Goal: Contribute content: Add original content to the website for others to see

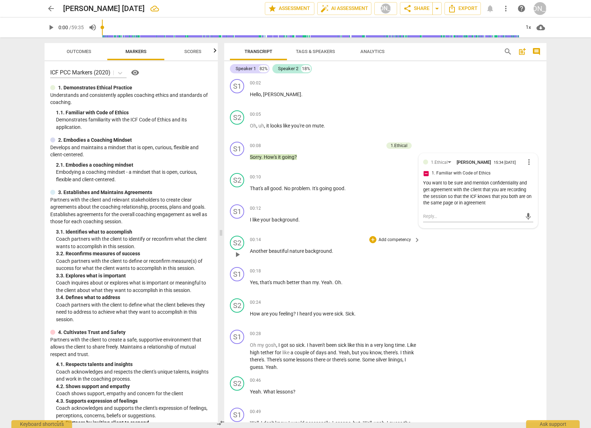
scroll to position [168, 0]
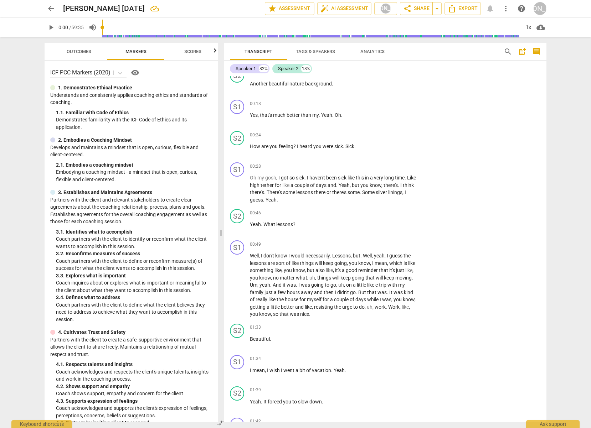
click at [523, 52] on span "post_add" at bounding box center [522, 51] width 9 height 9
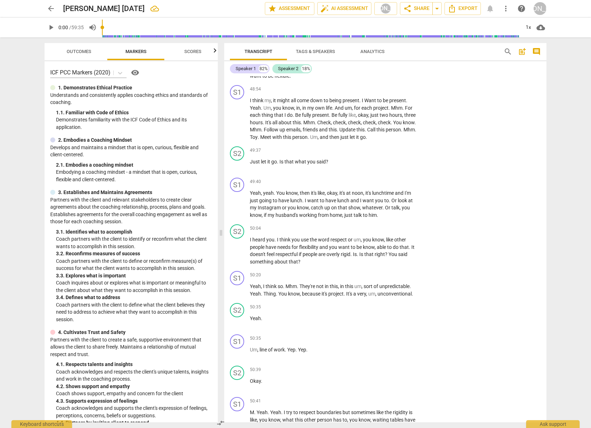
scroll to position [9777, 0]
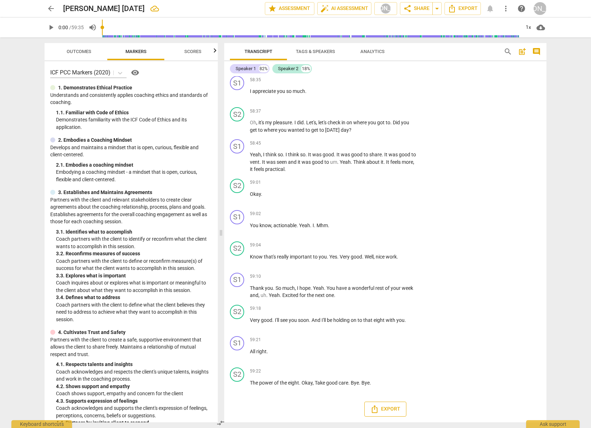
click at [390, 406] on span "Export" at bounding box center [385, 409] width 30 height 9
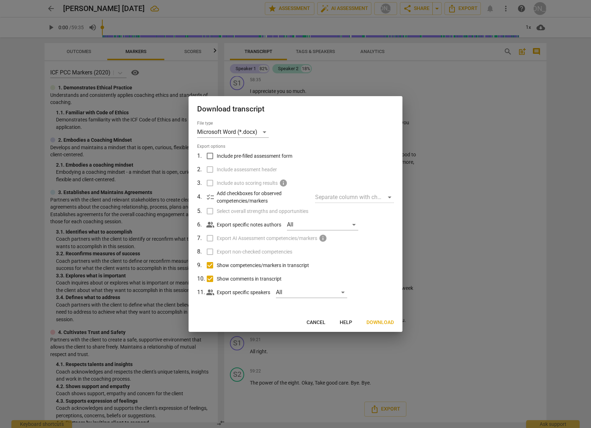
drag, startPoint x: 209, startPoint y: 265, endPoint x: 207, endPoint y: 272, distance: 7.3
click at [208, 265] on input "Show competencies/markers in transcript" at bounding box center [210, 266] width 14 height 14
checkbox input "false"
drag, startPoint x: 209, startPoint y: 279, endPoint x: 219, endPoint y: 283, distance: 10.4
click at [211, 278] on input "Show comments in transcript" at bounding box center [210, 279] width 14 height 14
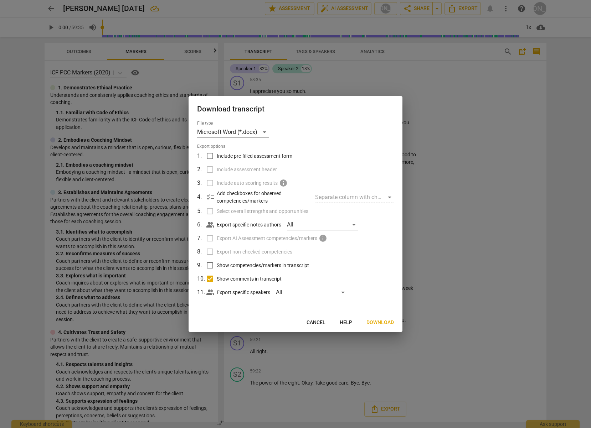
checkbox input "false"
click at [380, 322] on span "Download" at bounding box center [379, 322] width 27 height 7
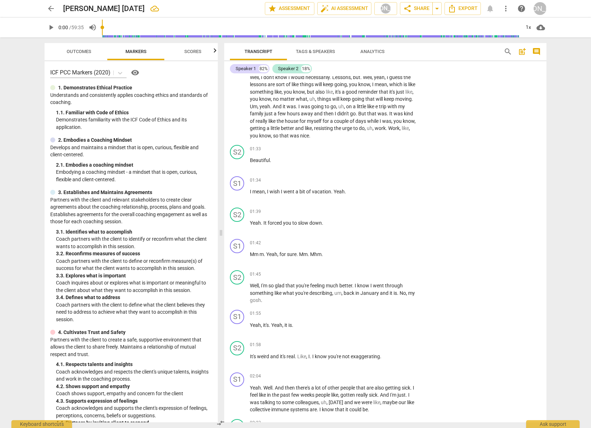
scroll to position [0, 0]
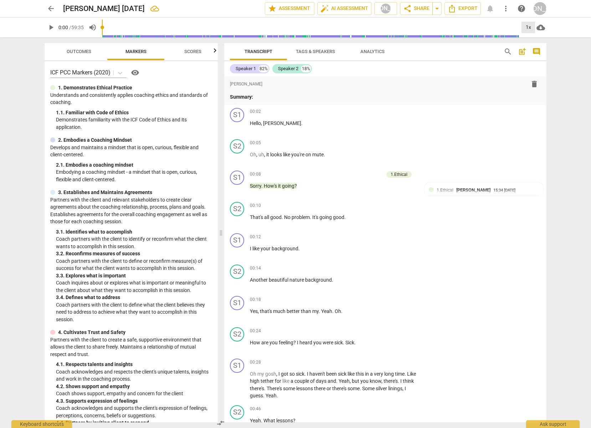
click at [529, 25] on div "1x" at bounding box center [529, 27] width 14 height 11
click at [531, 66] on li "1.5x" at bounding box center [534, 69] width 24 height 14
click at [234, 221] on span "play_arrow" at bounding box center [237, 221] width 9 height 9
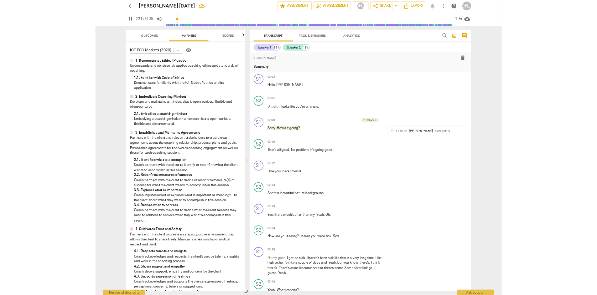
scroll to position [373, 0]
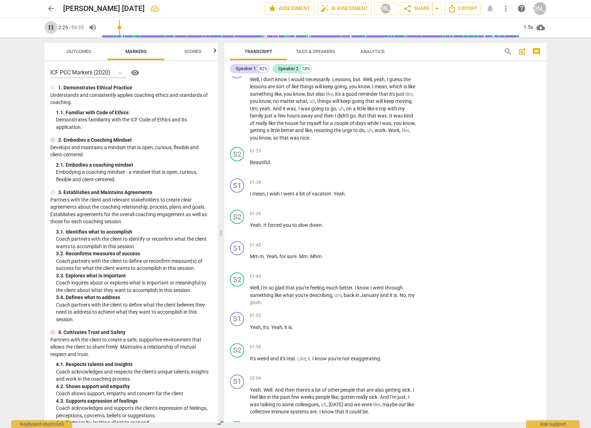
click at [52, 25] on span "pause" at bounding box center [51, 27] width 9 height 9
type input "145"
click at [48, 6] on span "arrow_back" at bounding box center [51, 8] width 9 height 9
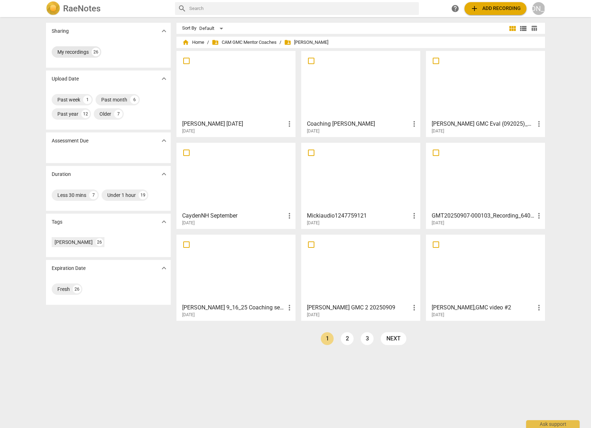
click at [71, 48] on div "My recordings" at bounding box center [72, 51] width 31 height 7
click at [237, 39] on span "folder_shared CAM GMC Mentor Coaches" at bounding box center [244, 42] width 65 height 7
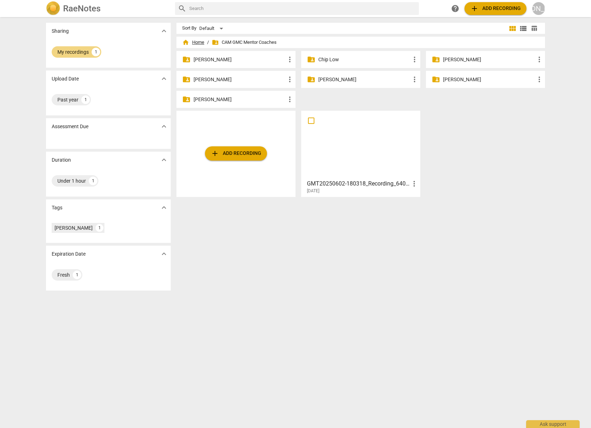
click at [190, 40] on span "home Home" at bounding box center [193, 42] width 22 height 7
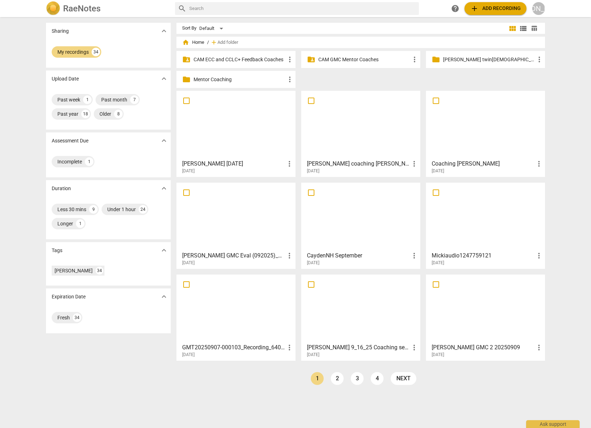
click at [339, 59] on p "CAM GMC Mentor Coaches" at bounding box center [364, 59] width 92 height 7
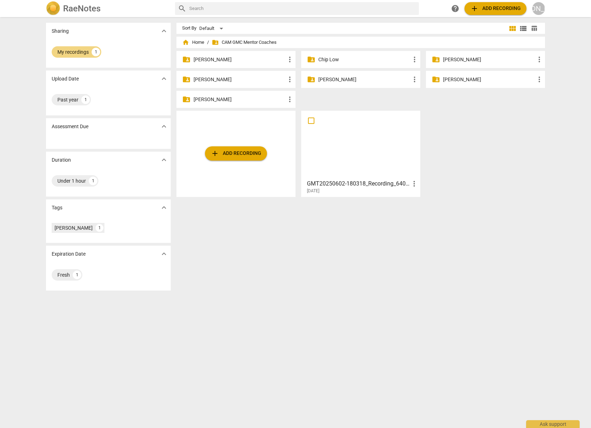
click at [337, 78] on p "[PERSON_NAME]" at bounding box center [364, 79] width 92 height 7
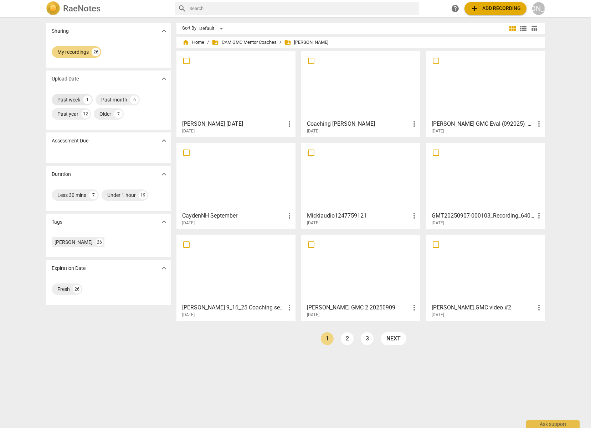
click at [72, 99] on div "Past week" at bounding box center [68, 99] width 23 height 7
click at [114, 96] on div "Past month" at bounding box center [114, 99] width 26 height 7
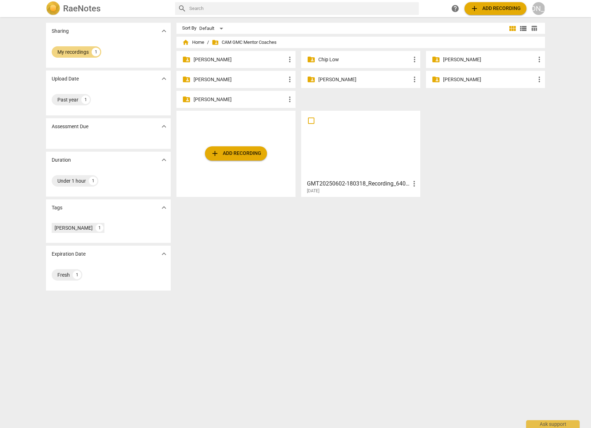
click at [337, 79] on p "[PERSON_NAME]" at bounding box center [364, 79] width 92 height 7
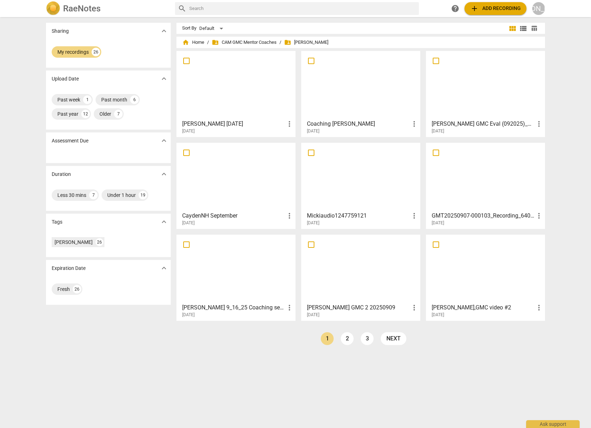
click at [490, 6] on span "add Add recording" at bounding box center [495, 8] width 51 height 9
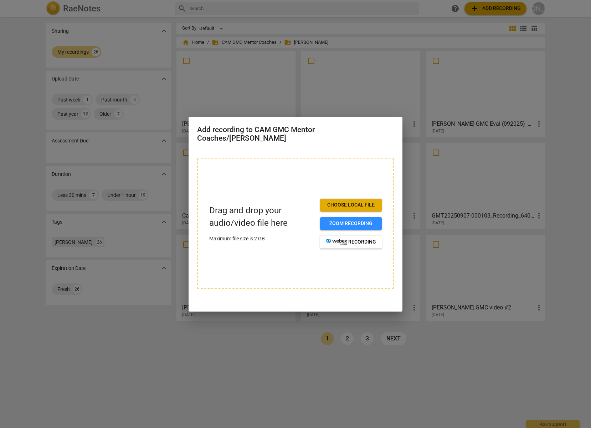
click at [368, 201] on button "Choose local file" at bounding box center [351, 205] width 62 height 13
click at [587, 232] on div at bounding box center [295, 214] width 591 height 428
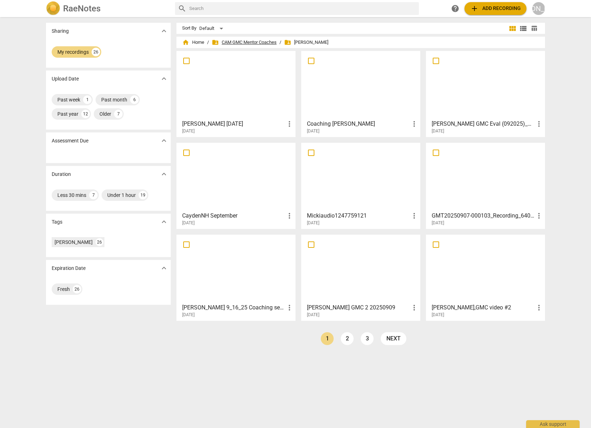
click at [237, 40] on span "folder_shared CAM GMC Mentor Coaches" at bounding box center [244, 42] width 65 height 7
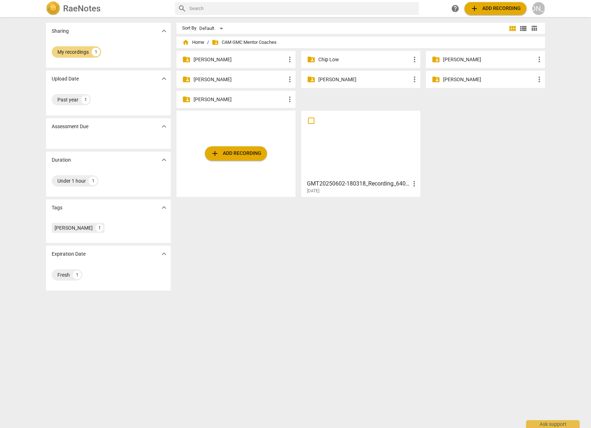
click at [342, 79] on p "[PERSON_NAME]" at bounding box center [364, 79] width 92 height 7
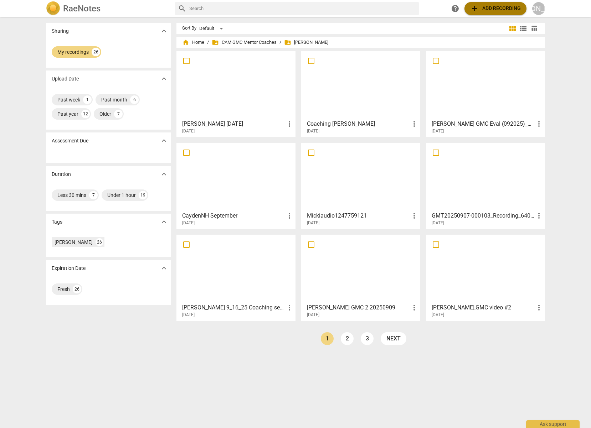
click at [495, 5] on span "add Add recording" at bounding box center [495, 8] width 51 height 9
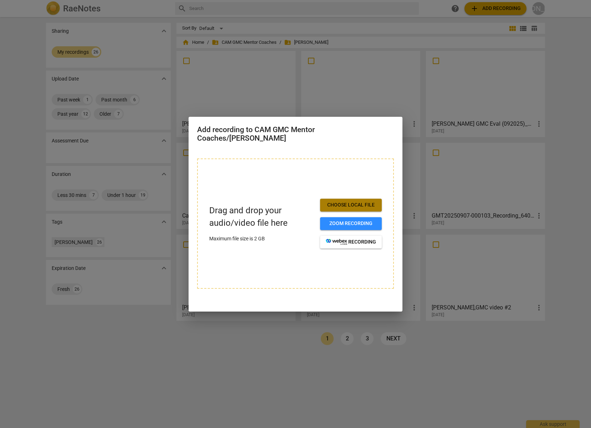
click at [355, 205] on span "Choose local file" at bounding box center [351, 205] width 50 height 7
click at [357, 204] on span "Choose local file" at bounding box center [351, 205] width 50 height 7
click at [347, 203] on span "Choose local file" at bounding box center [351, 205] width 50 height 7
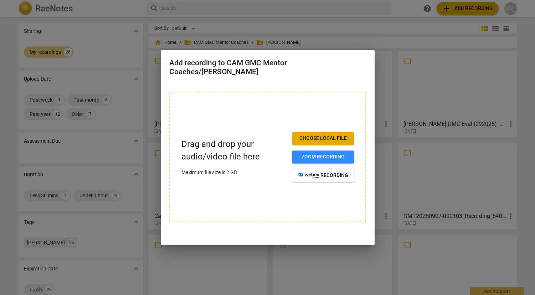
click at [395, 20] on div at bounding box center [267, 147] width 535 height 295
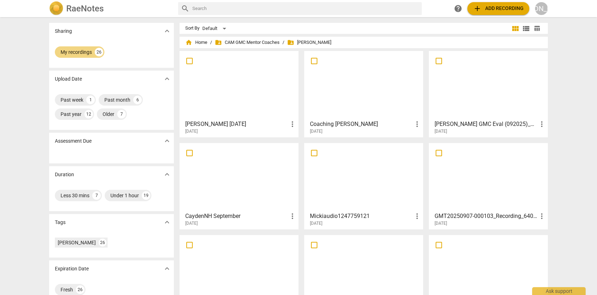
click at [311, 41] on span "folder_shared [PERSON_NAME]" at bounding box center [309, 42] width 44 height 7
click at [190, 40] on span "home" at bounding box center [188, 42] width 7 height 7
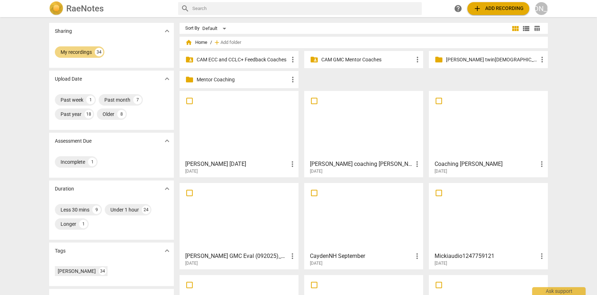
click at [226, 77] on p "Mentor Coaching" at bounding box center [243, 79] width 92 height 7
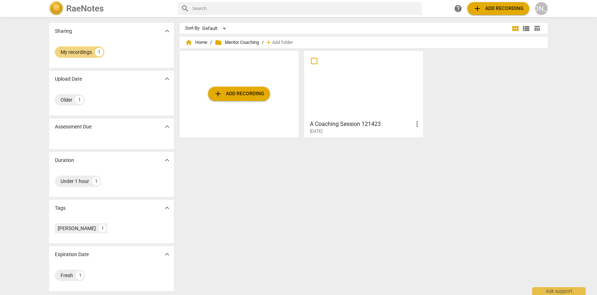
click at [237, 41] on span "folder Mentor Coaching" at bounding box center [237, 42] width 44 height 7
click at [199, 43] on span "home Home" at bounding box center [196, 42] width 22 height 7
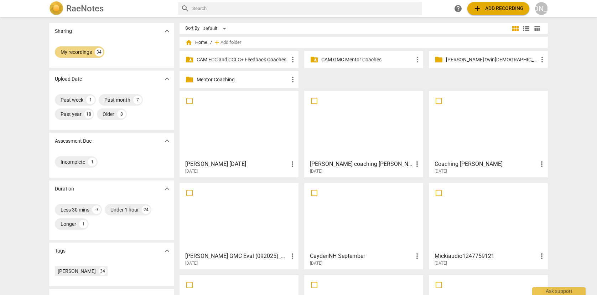
click at [457, 57] on p "[PERSON_NAME] twin[DEMOGRAPHIC_DATA] email" at bounding box center [492, 59] width 92 height 7
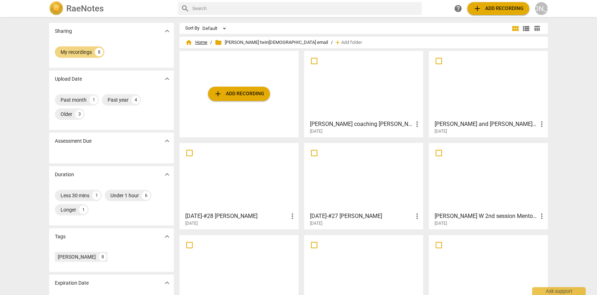
click at [199, 40] on span "home Home" at bounding box center [196, 42] width 22 height 7
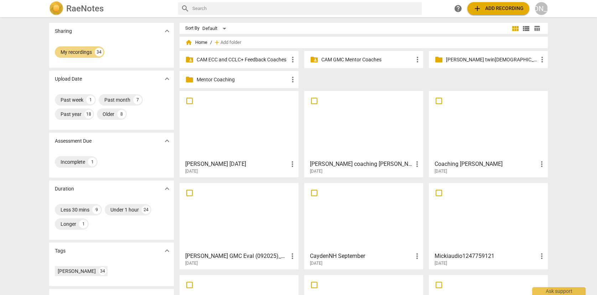
click at [247, 57] on p "CAM ECC and CCLC+ Feedback Coaches" at bounding box center [243, 59] width 92 height 7
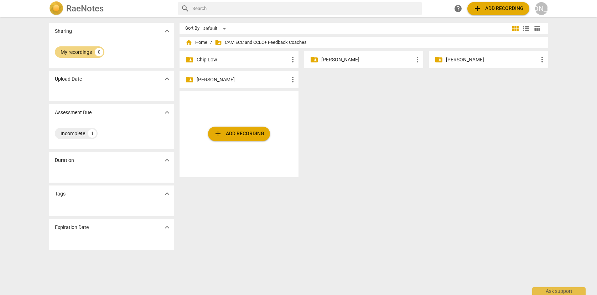
click at [337, 57] on p "[PERSON_NAME]" at bounding box center [368, 59] width 92 height 7
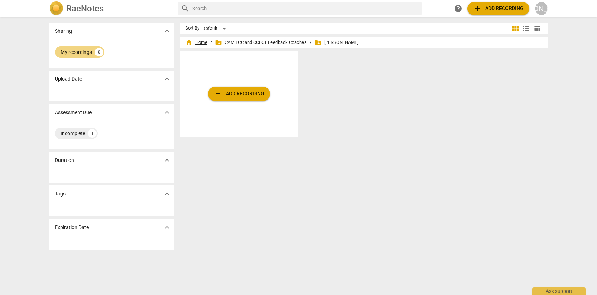
click at [196, 42] on span "home Home" at bounding box center [196, 42] width 22 height 7
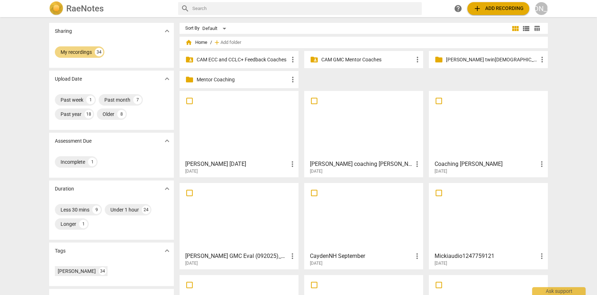
click at [359, 57] on p "CAM GMC Mentor Coaches" at bounding box center [368, 59] width 92 height 7
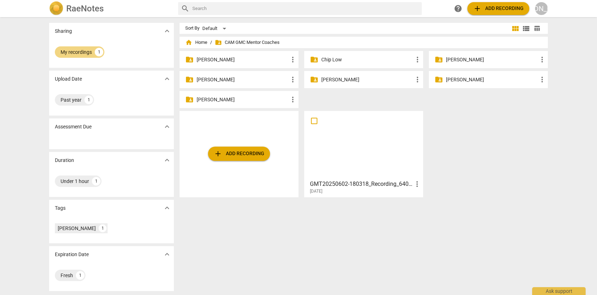
click at [340, 78] on p "[PERSON_NAME]" at bounding box center [368, 79] width 92 height 7
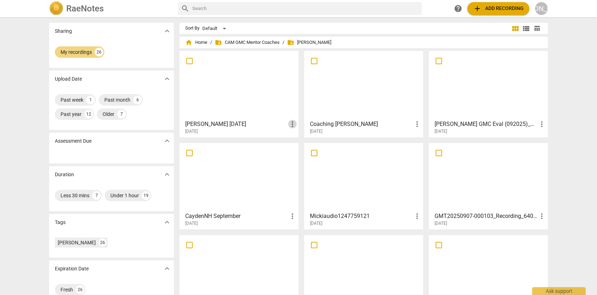
click at [291, 122] on span "more_vert" at bounding box center [292, 124] width 9 height 9
click at [301, 143] on li "Delete" at bounding box center [300, 141] width 27 height 17
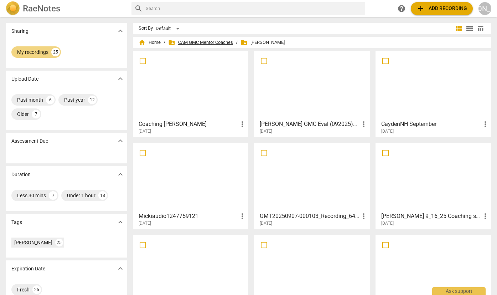
click at [207, 41] on span "folder_shared CAM GMC Mentor Coaches" at bounding box center [200, 42] width 65 height 7
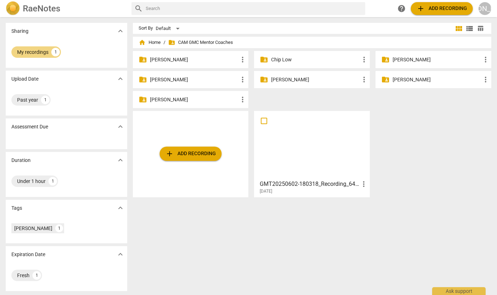
click at [296, 78] on p "[PERSON_NAME]" at bounding box center [315, 79] width 89 height 7
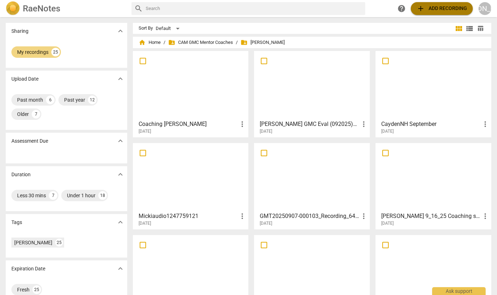
click at [453, 8] on span "add Add recording" at bounding box center [442, 8] width 51 height 9
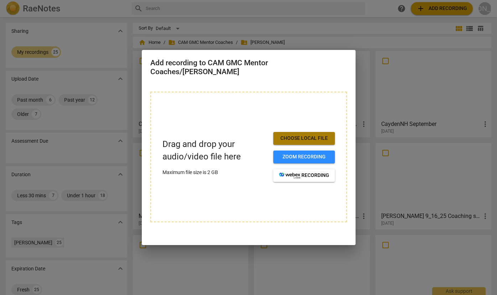
click at [297, 138] on span "Choose local file" at bounding box center [304, 138] width 50 height 7
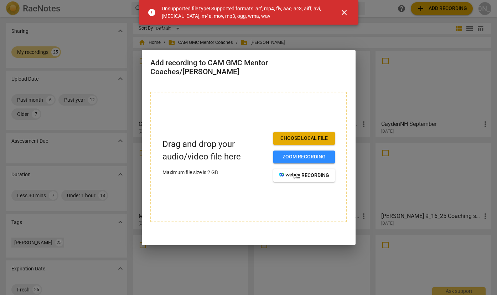
click at [344, 12] on span "close" at bounding box center [344, 12] width 9 height 9
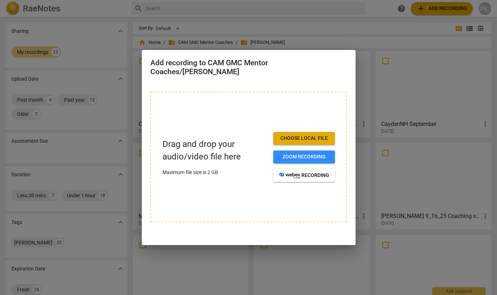
click at [315, 135] on span "Choose local file" at bounding box center [304, 138] width 50 height 7
click at [365, 34] on div at bounding box center [248, 147] width 497 height 295
